Goal: Task Accomplishment & Management: Manage account settings

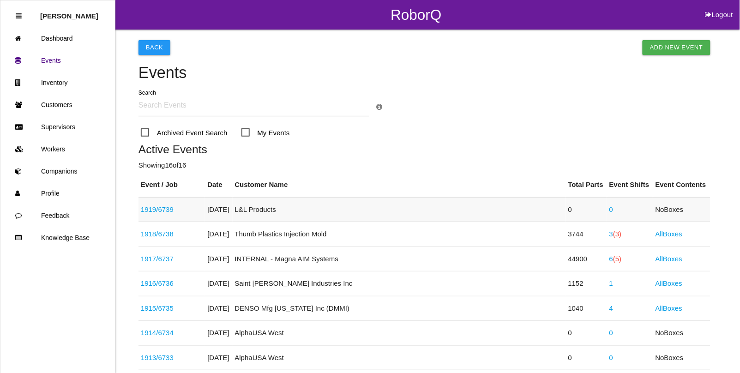
click at [168, 212] on link "1919 / 6739" at bounding box center [157, 210] width 33 height 8
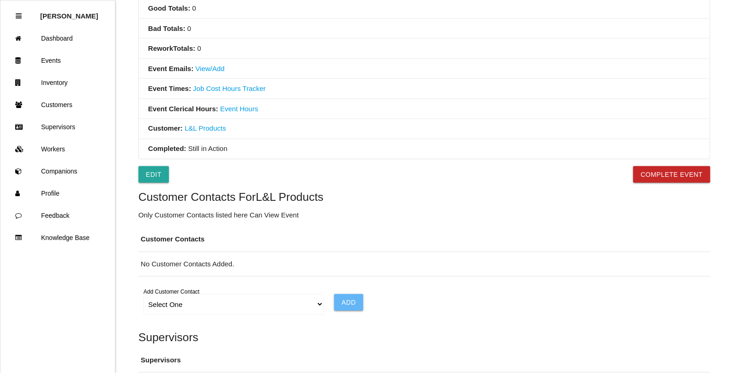
scroll to position [404, 0]
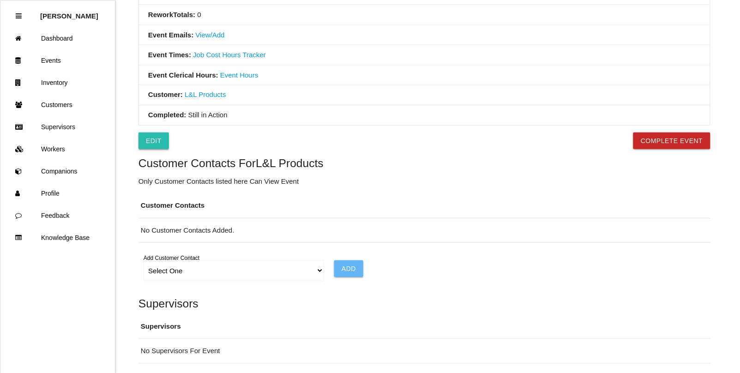
click at [158, 142] on link "Edit" at bounding box center [154, 141] width 30 height 17
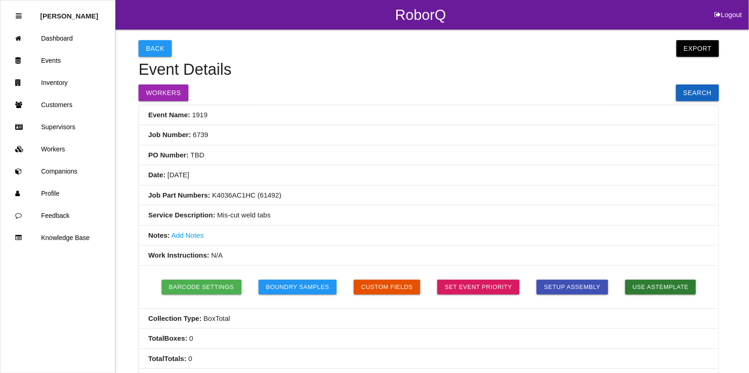
select select "notRequired"
select select "false"
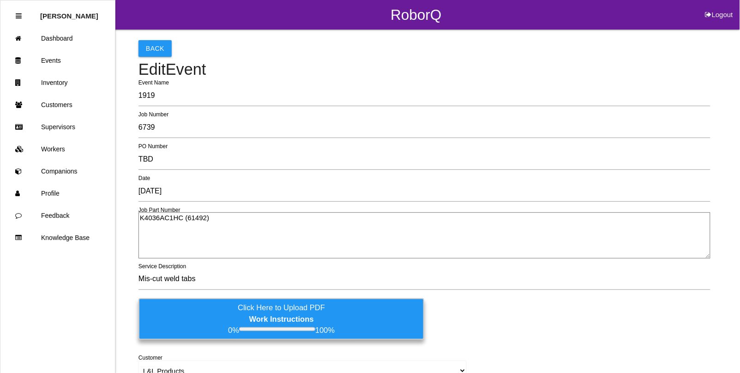
click at [202, 306] on label "Click Here to Upload PDF Work Instructions 0% 100%" at bounding box center [282, 319] width 286 height 42
click at [0, 0] on input "Click Here to Upload PDF Work Instructions 0% 100%" at bounding box center [0, 0] width 0 height 0
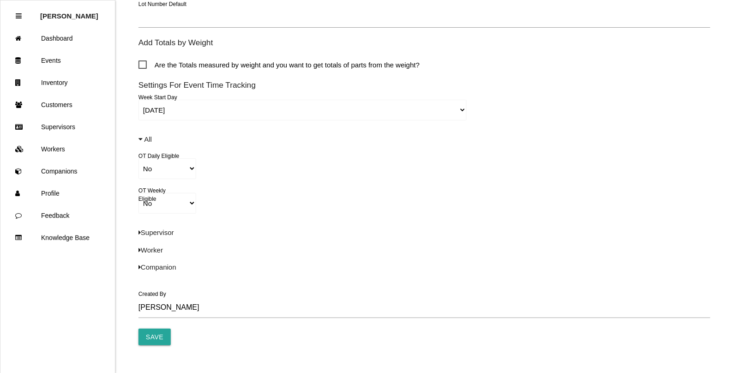
scroll to position [635, 0]
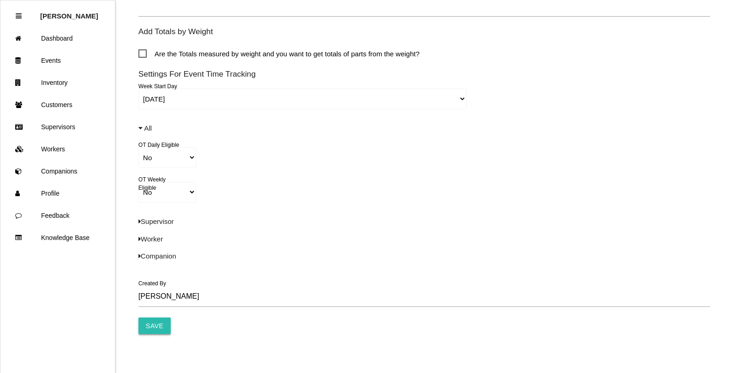
click at [153, 328] on input "Save" at bounding box center [155, 326] width 32 height 17
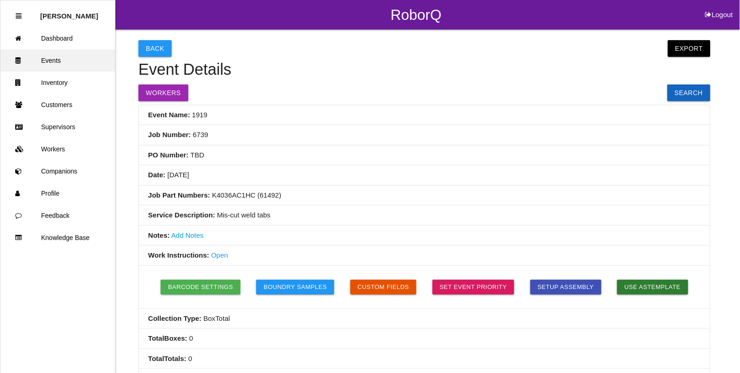
click at [51, 61] on link "Events" at bounding box center [57, 60] width 115 height 22
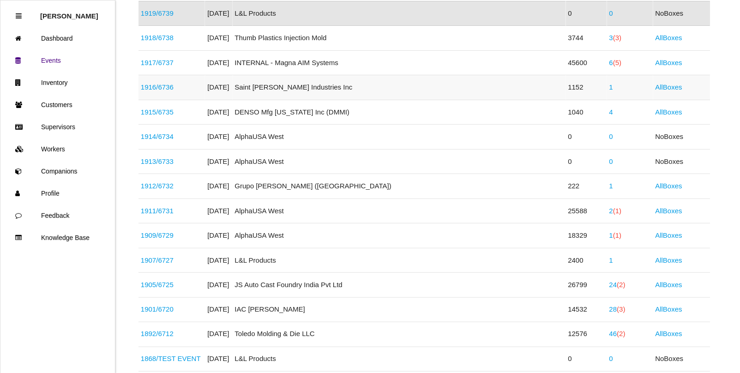
scroll to position [254, 0]
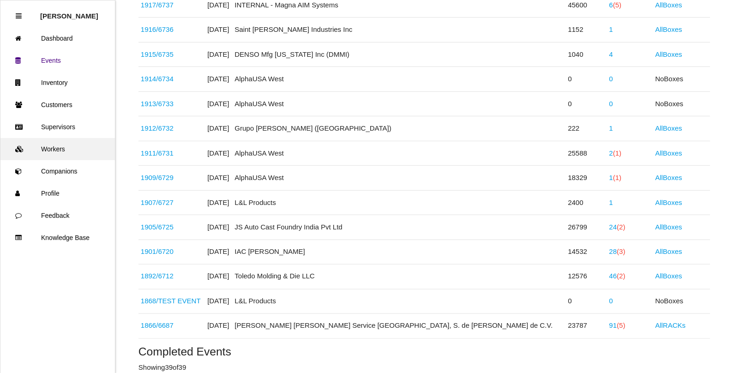
click at [51, 147] on link "Workers" at bounding box center [57, 149] width 115 height 22
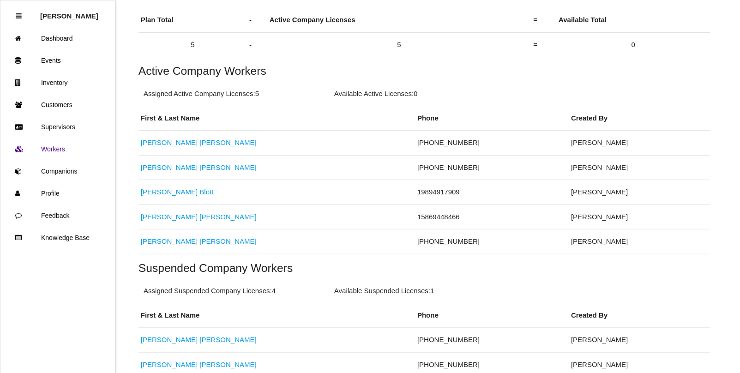
scroll to position [173, 0]
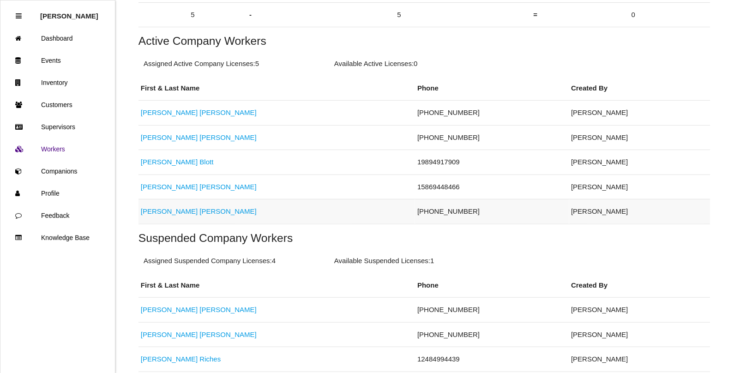
click at [176, 212] on link "[PERSON_NAME]" at bounding box center [199, 211] width 116 height 8
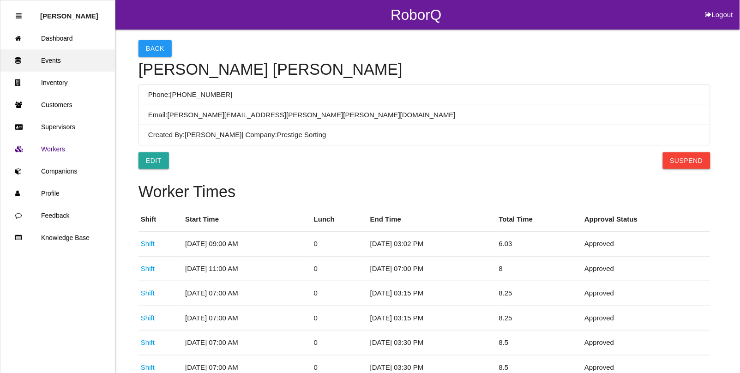
click at [60, 59] on link "Events" at bounding box center [57, 60] width 115 height 22
